Goal: Task Accomplishment & Management: Use online tool/utility

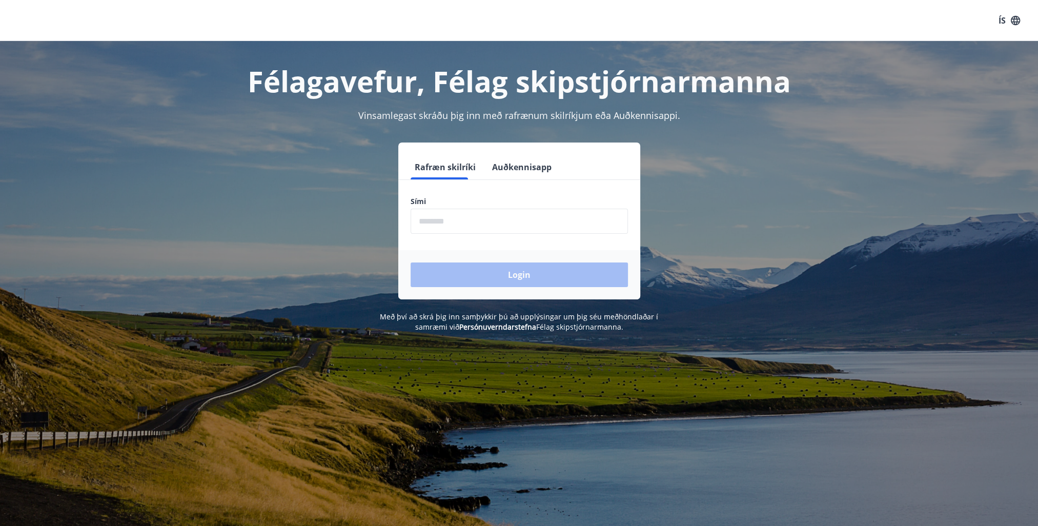
click at [508, 168] on button "Auðkennisapp" at bounding box center [522, 167] width 68 height 25
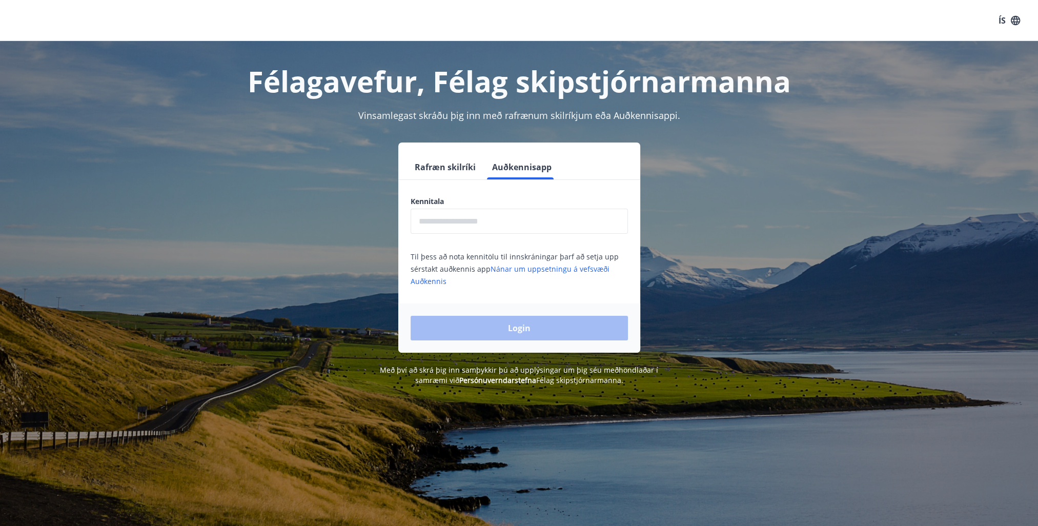
click at [507, 223] on input "text" at bounding box center [518, 221] width 217 height 25
type input "**"
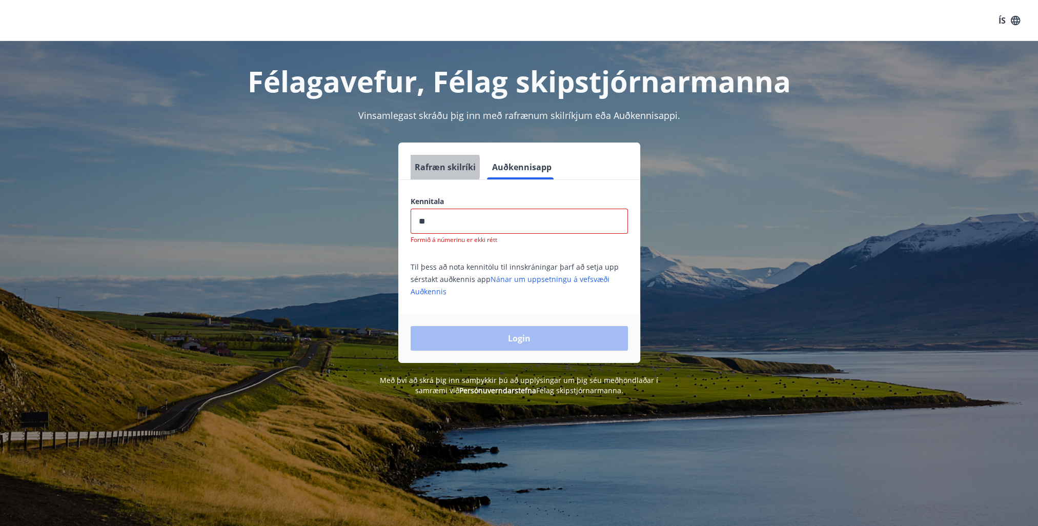
click at [439, 167] on button "Rafræn skilríki" at bounding box center [444, 167] width 69 height 25
